Goal: Information Seeking & Learning: Learn about a topic

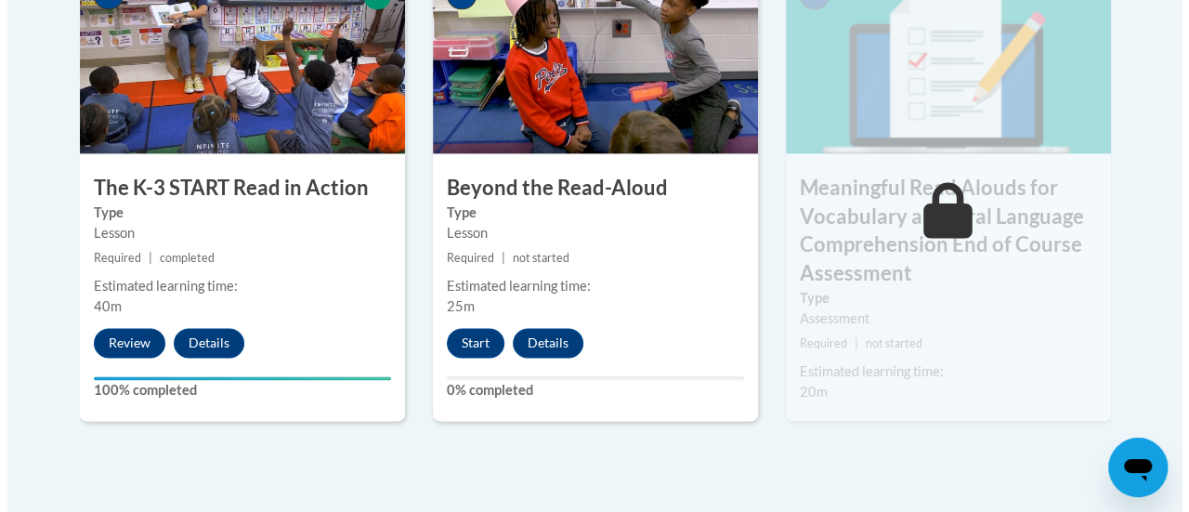
scroll to position [1219, 0]
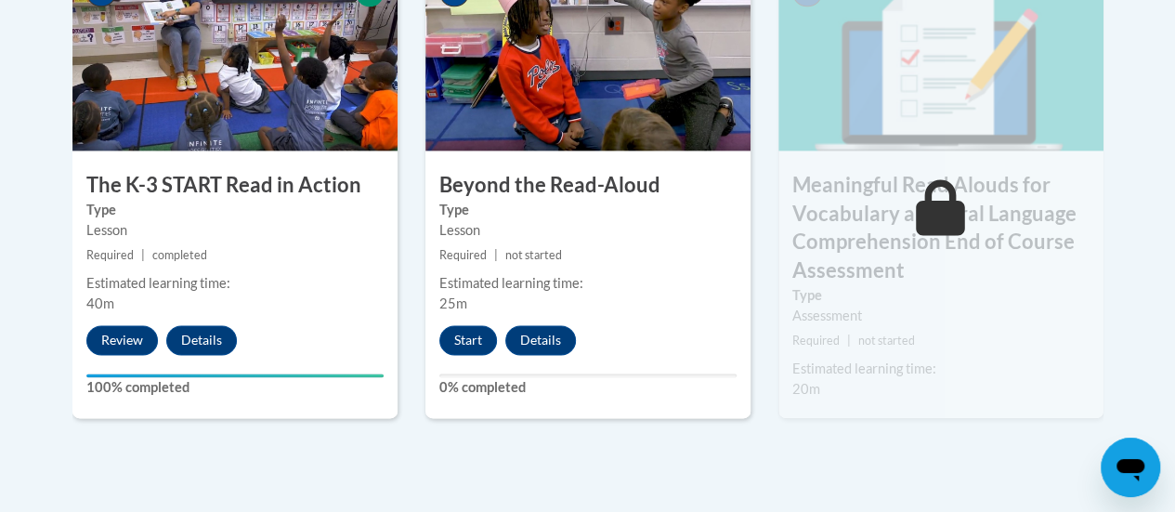
click at [914, 312] on div "Assessment" at bounding box center [940, 315] width 297 height 20
click at [461, 344] on button "Start" at bounding box center [468, 340] width 58 height 30
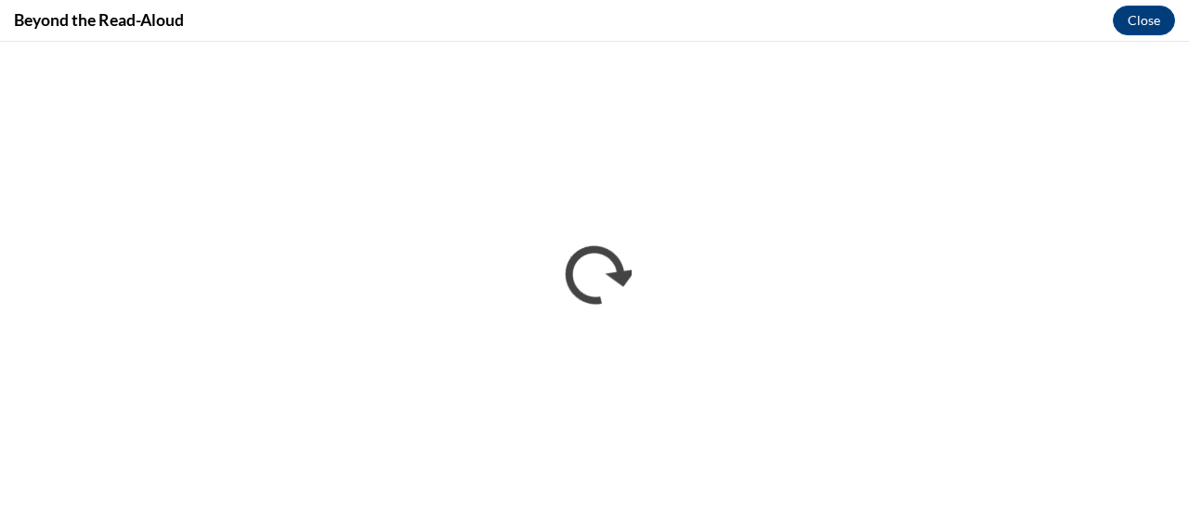
scroll to position [0, 0]
